Goal: Task Accomplishment & Management: Use online tool/utility

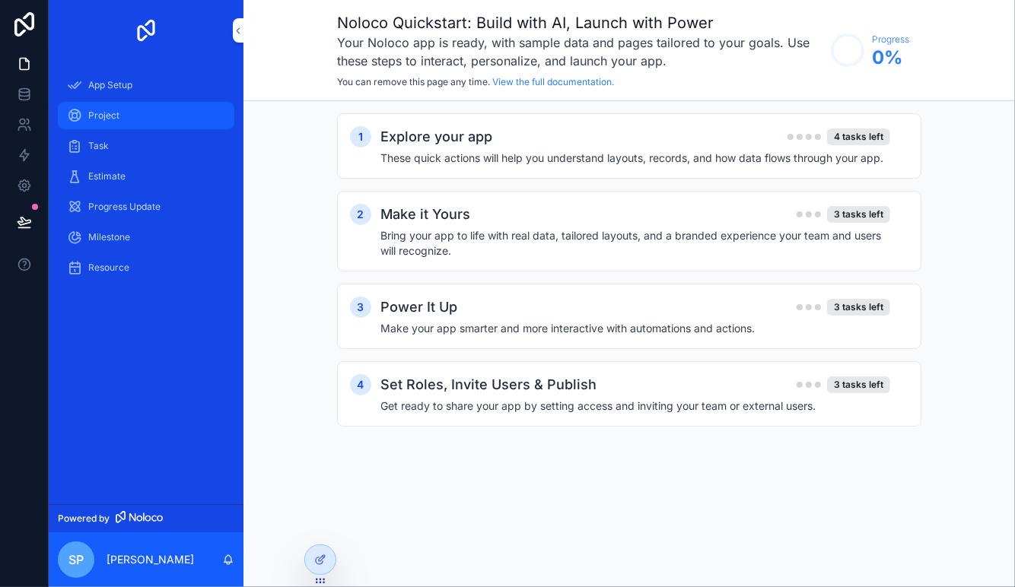
click at [130, 112] on div "Project" at bounding box center [146, 115] width 158 height 24
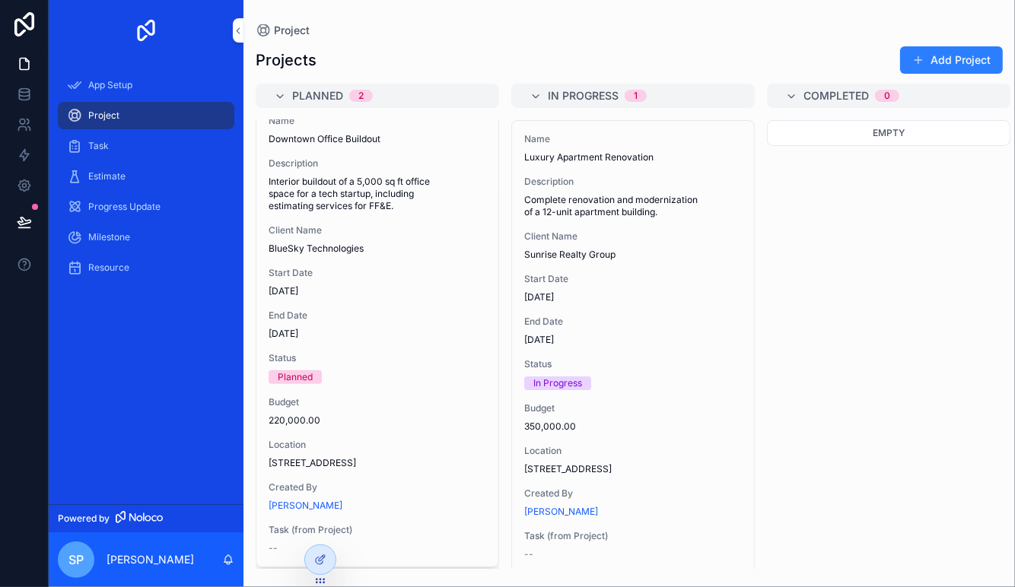
scroll to position [524, 0]
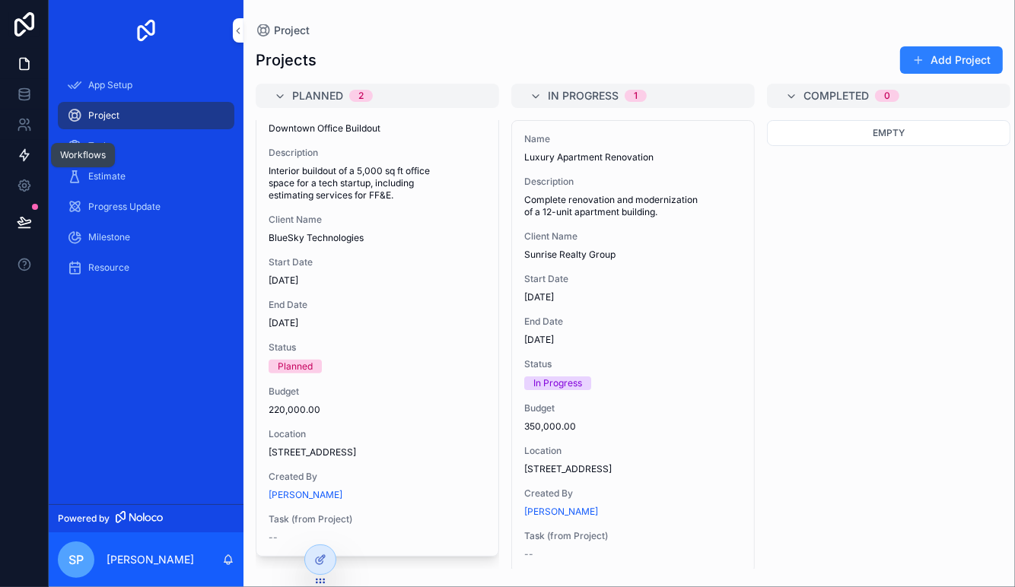
click at [24, 152] on icon at bounding box center [24, 155] width 15 height 15
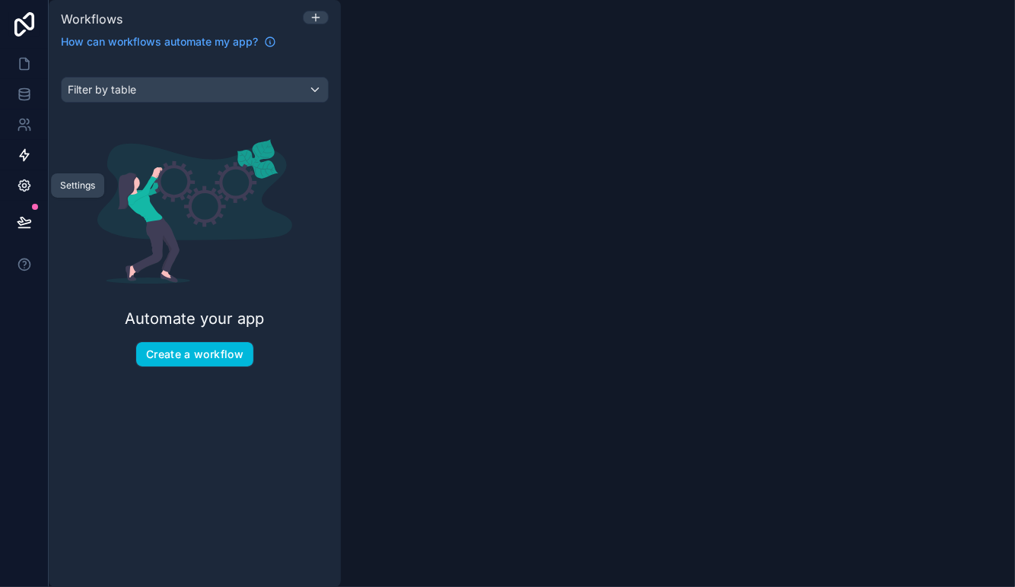
click at [24, 189] on icon at bounding box center [23, 185] width 11 height 11
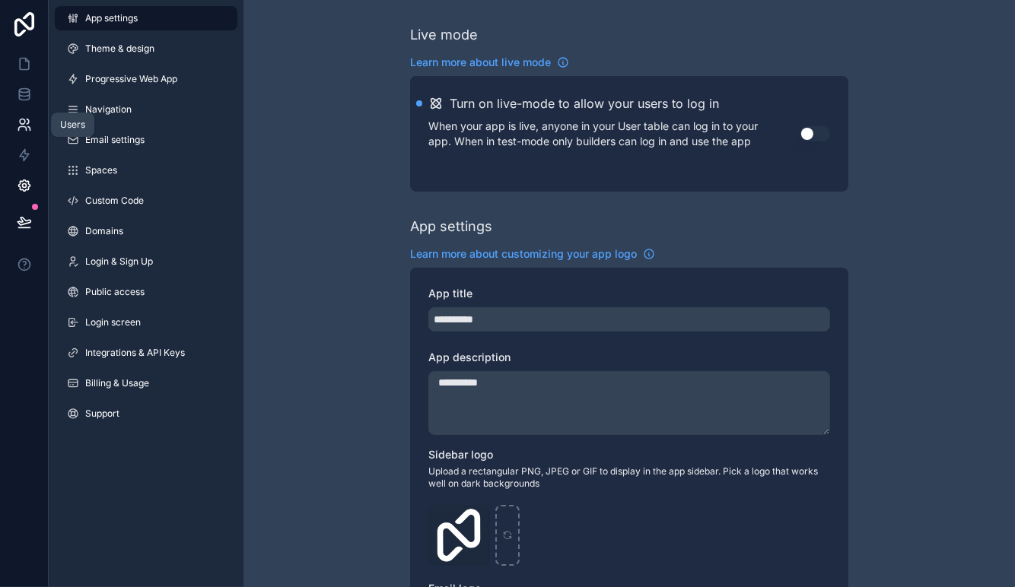
click at [22, 132] on link at bounding box center [24, 125] width 48 height 30
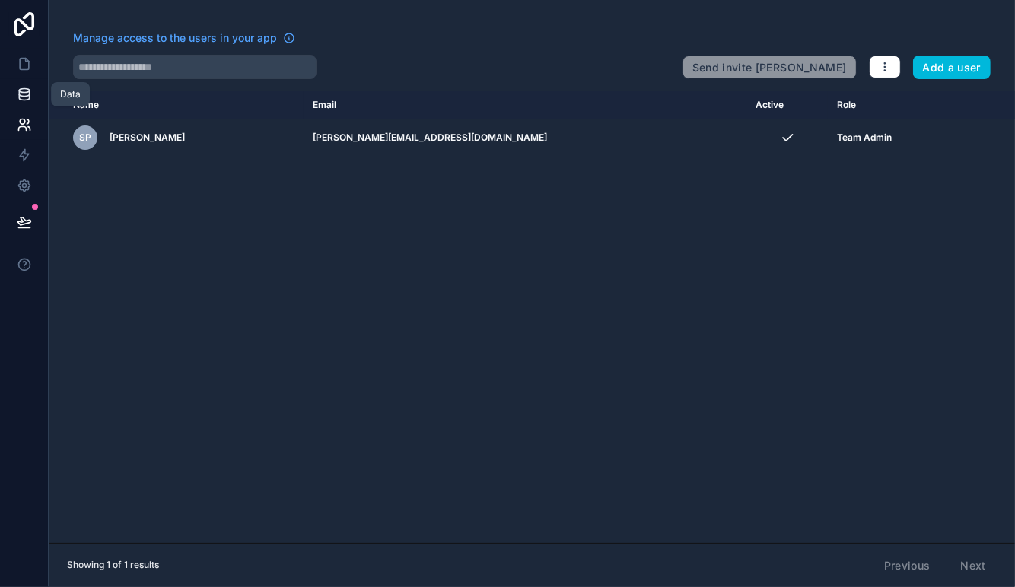
click at [22, 93] on icon at bounding box center [24, 94] width 15 height 15
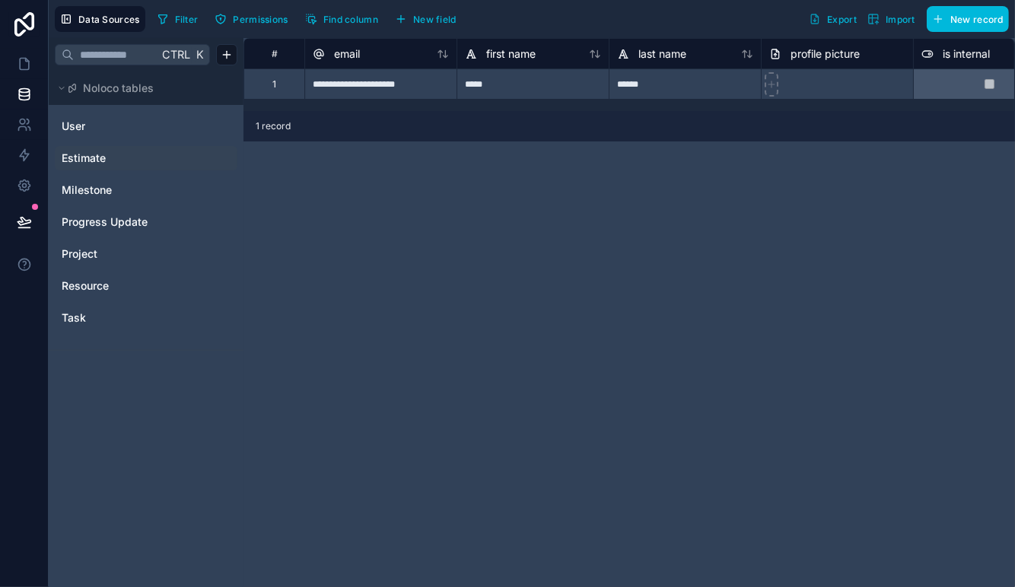
click at [77, 159] on span "Estimate" at bounding box center [84, 158] width 44 height 15
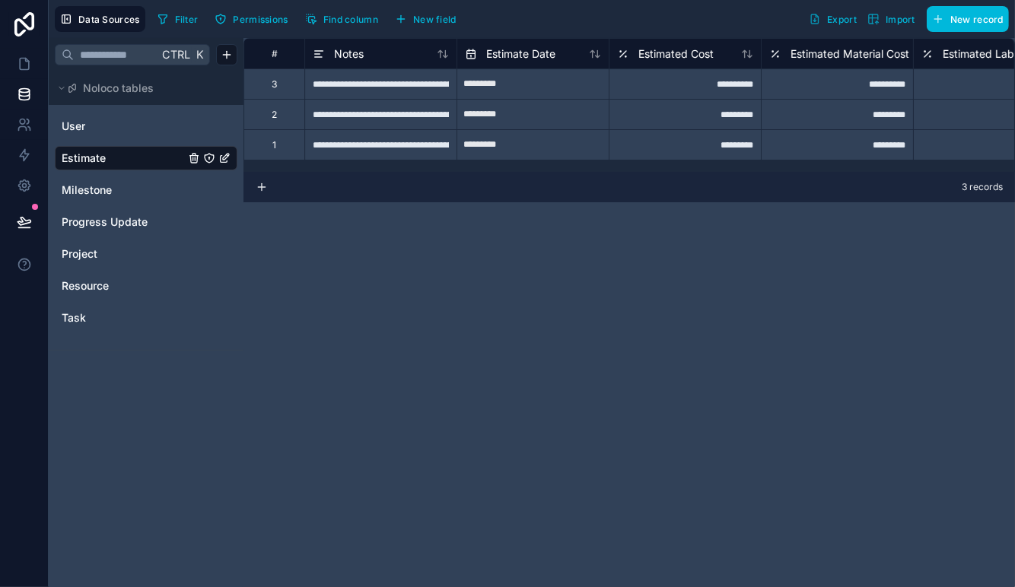
click at [387, 81] on div "**********" at bounding box center [380, 83] width 152 height 30
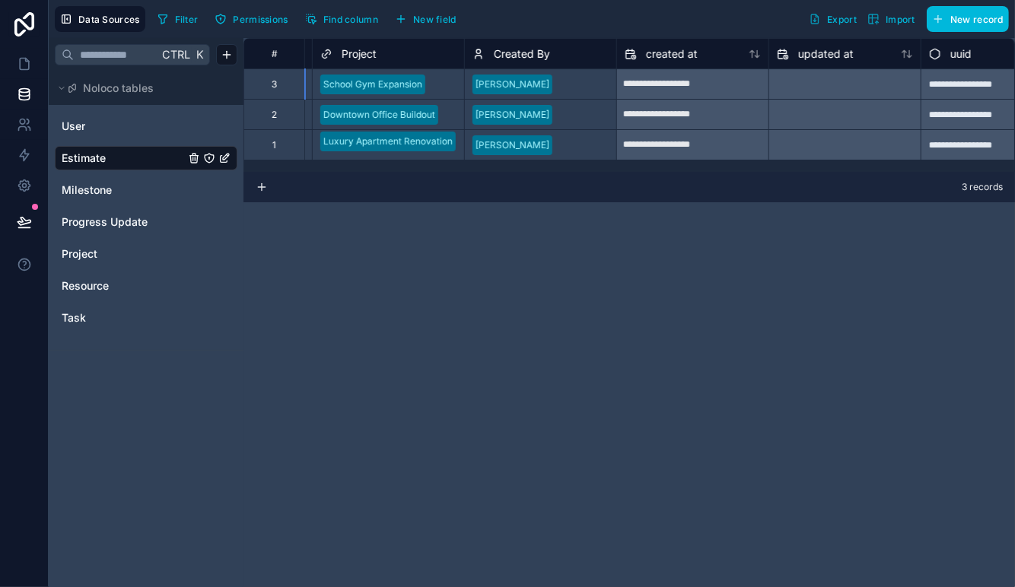
scroll to position [0, 1116]
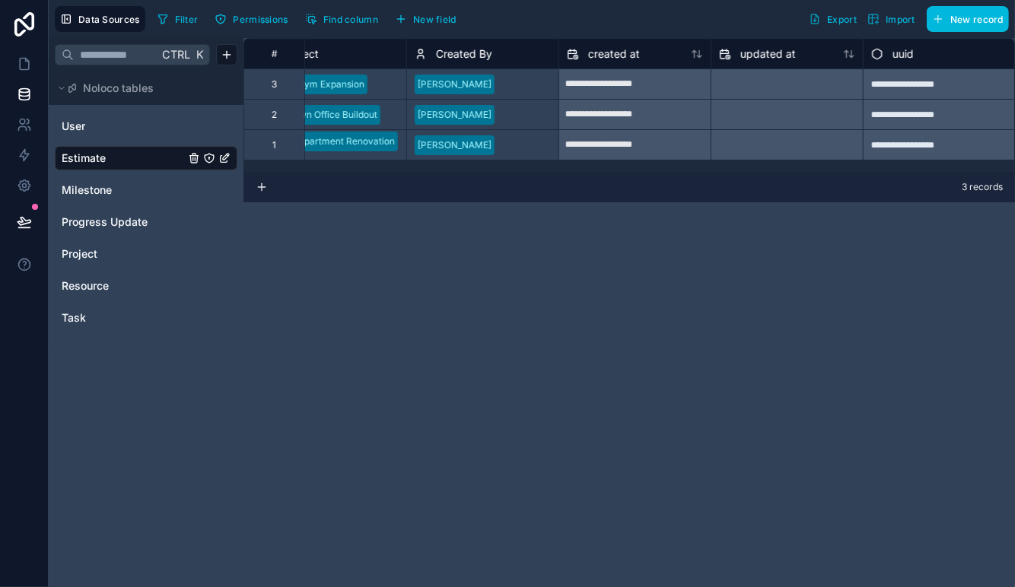
click at [886, 24] on span "Import" at bounding box center [901, 19] width 30 height 11
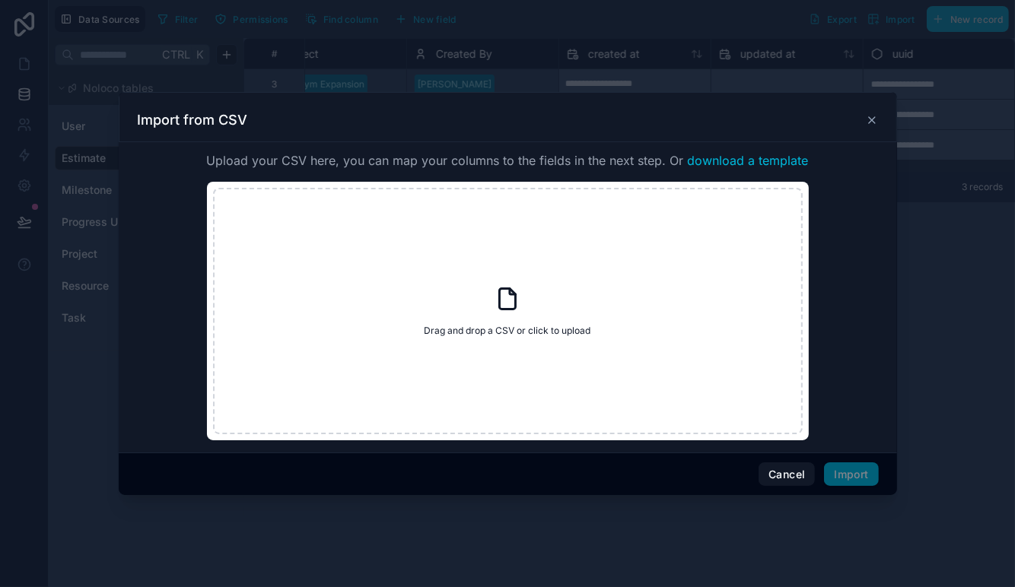
click at [872, 118] on icon at bounding box center [872, 120] width 12 height 12
